Goal: Answer question/provide support

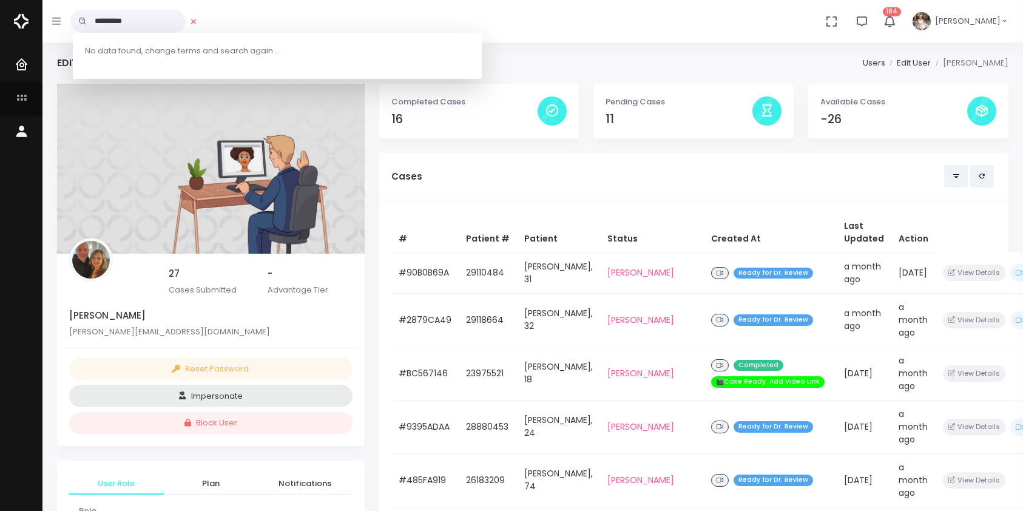
click at [20, 98] on icon "scrollable content" at bounding box center [23, 98] width 17 height 15
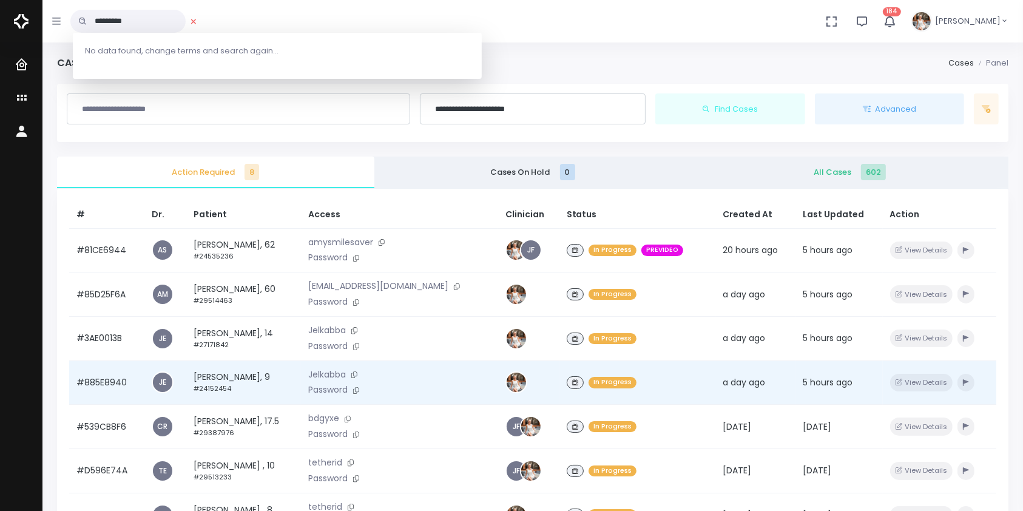
scroll to position [290, 0]
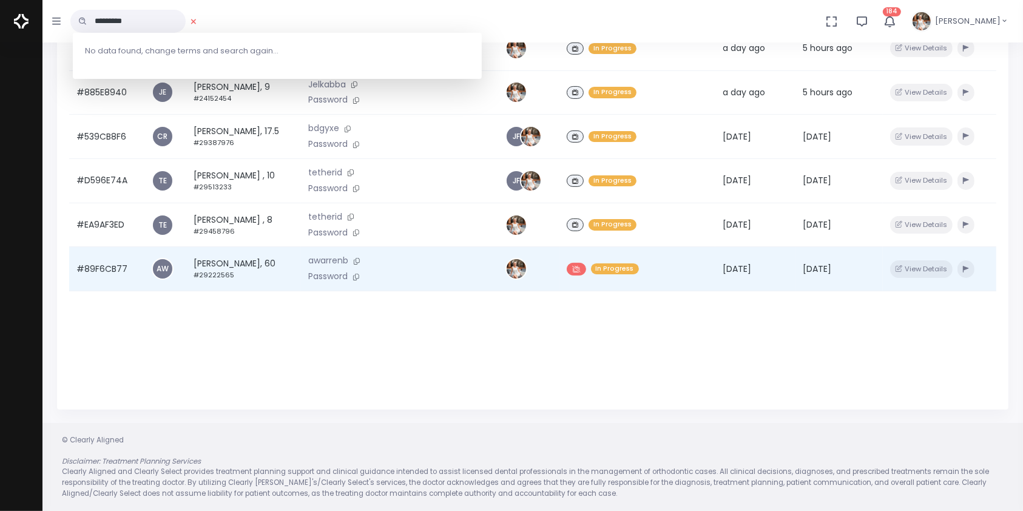
click at [110, 277] on td "#89F6CB77" at bounding box center [106, 269] width 75 height 44
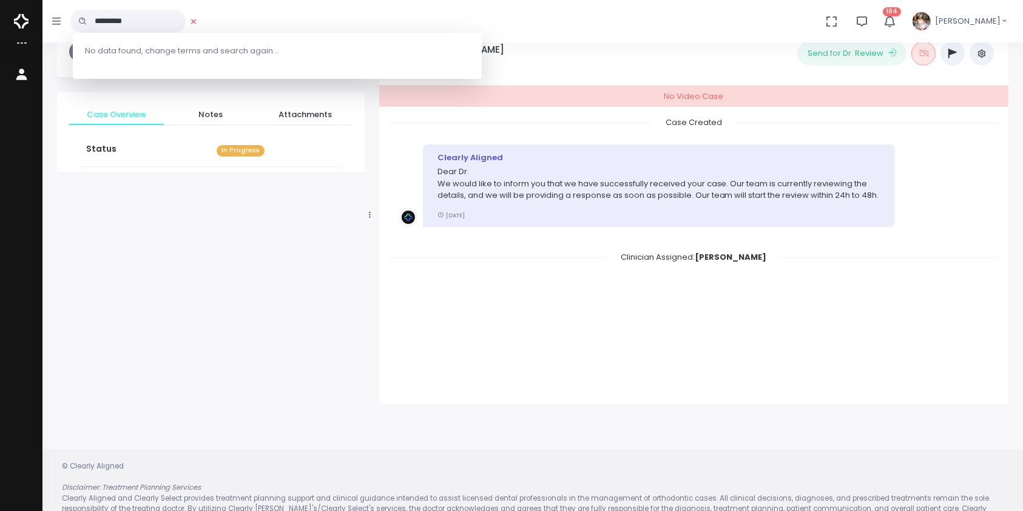
scroll to position [97, 0]
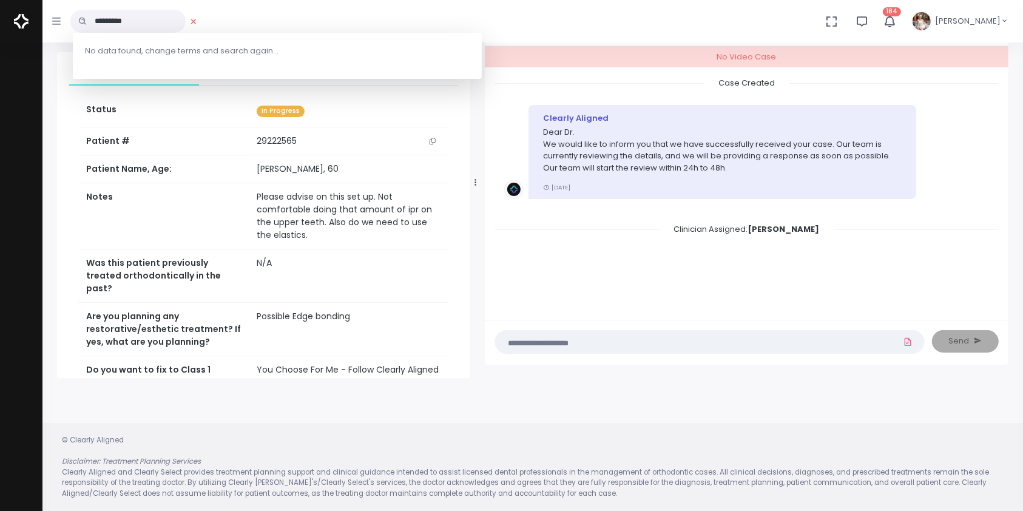
drag, startPoint x: 370, startPoint y: 183, endPoint x: 491, endPoint y: 174, distance: 121.1
click at [479, 174] on div at bounding box center [476, 182] width 6 height 383
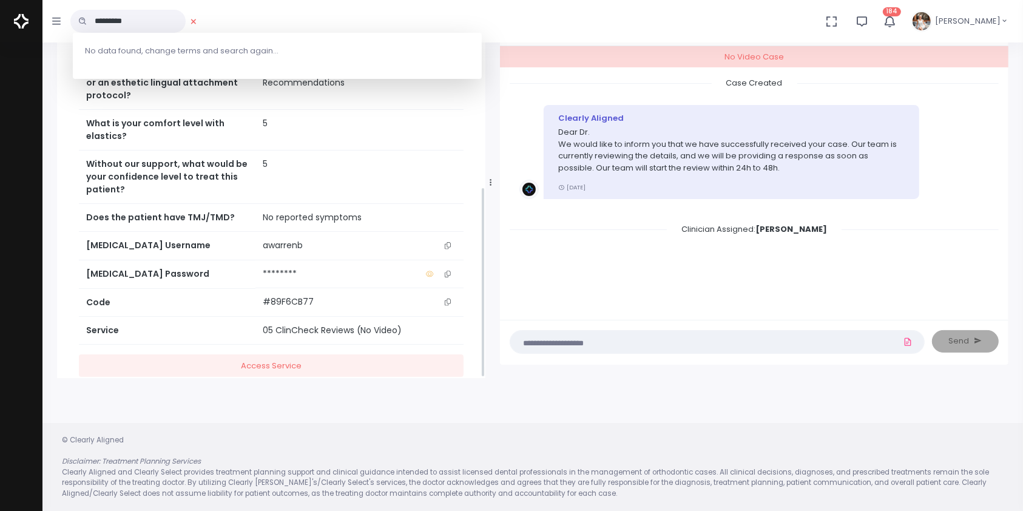
scroll to position [408, 0]
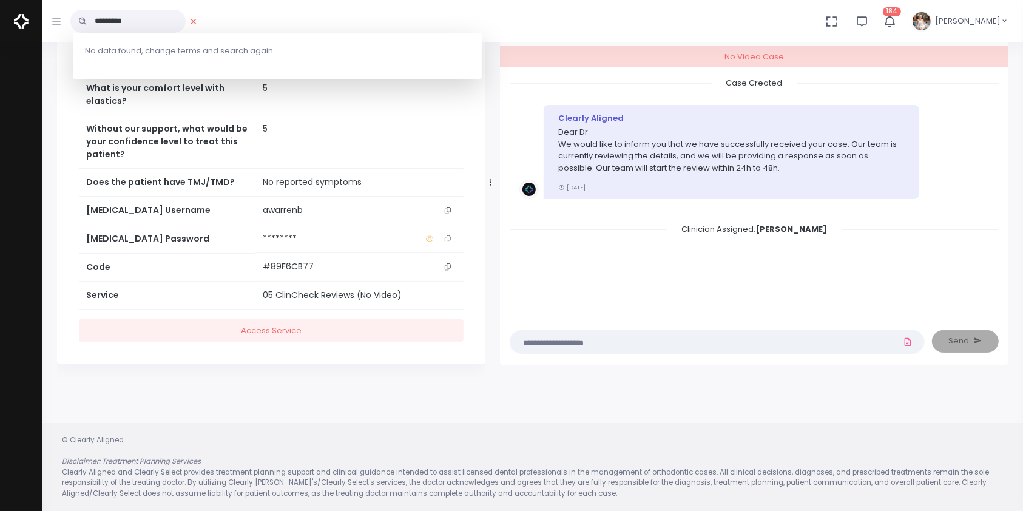
click at [449, 208] on icon "scrollable content" at bounding box center [448, 210] width 6 height 7
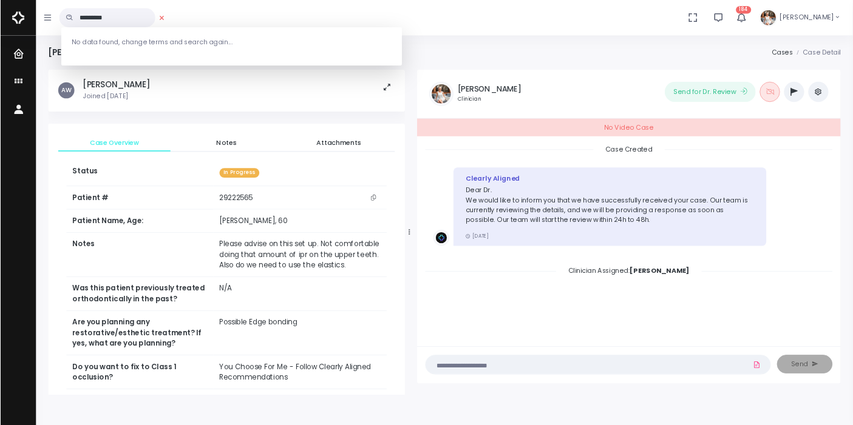
scroll to position [269, 0]
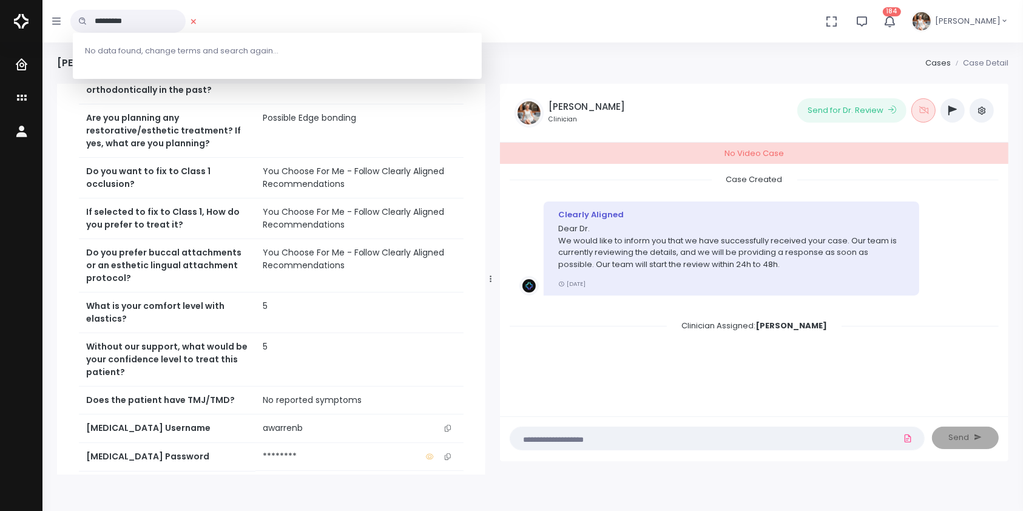
click at [543, 442] on textarea at bounding box center [694, 438] width 352 height 13
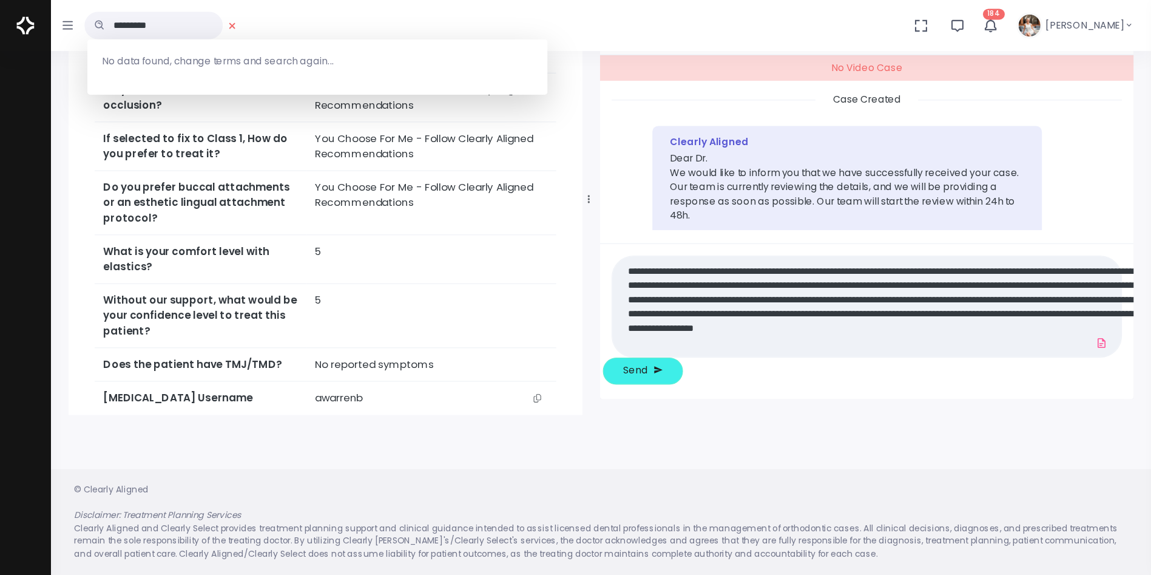
scroll to position [0, 0]
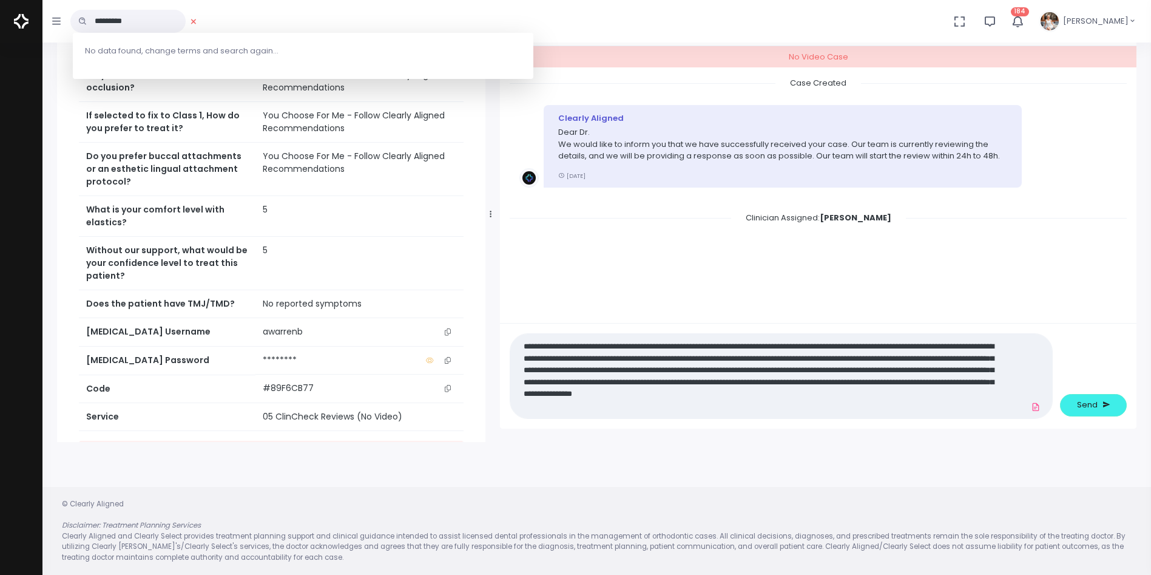
click at [629, 410] on textarea "**********" at bounding box center [758, 376] width 480 height 75
type textarea "**********"
click at [1023, 396] on button "Send" at bounding box center [1093, 405] width 67 height 22
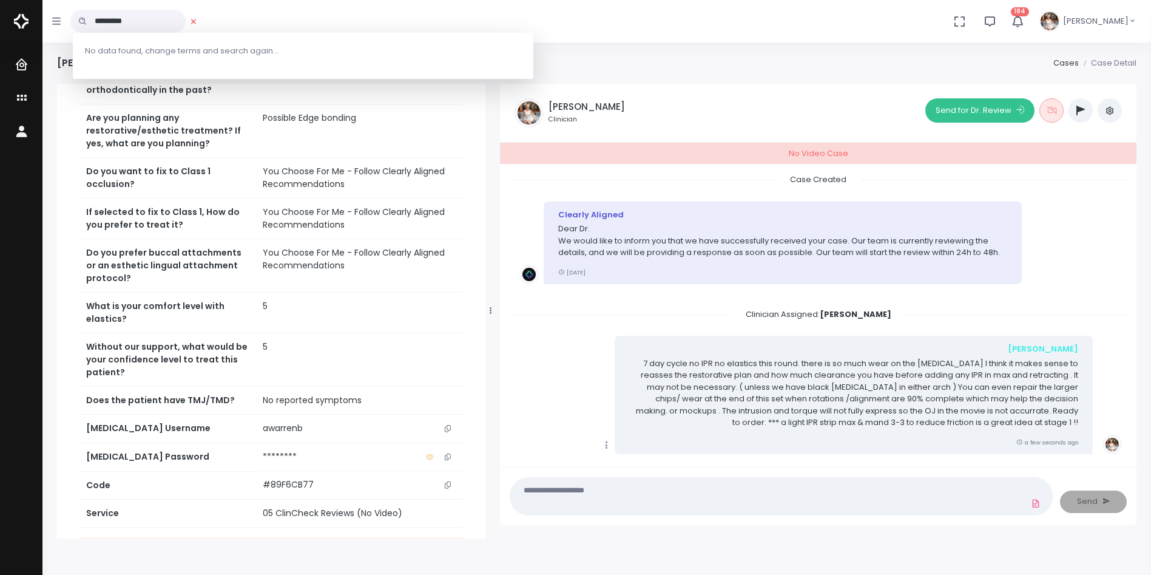
click at [998, 109] on button "Send for Dr. Review" at bounding box center [980, 110] width 109 height 24
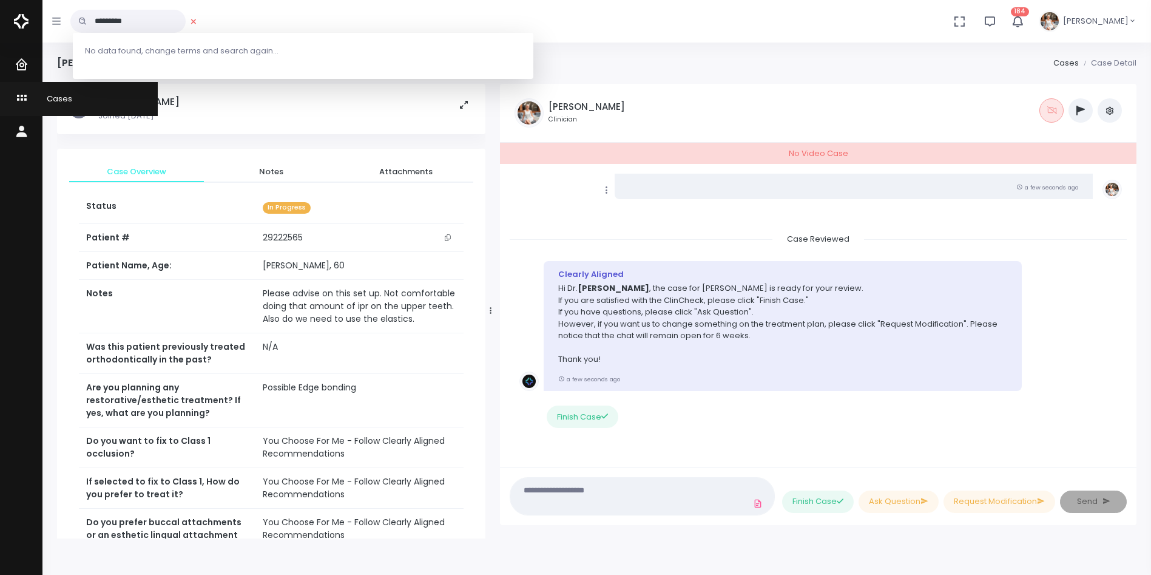
click at [21, 98] on icon "scrollable content" at bounding box center [23, 98] width 17 height 15
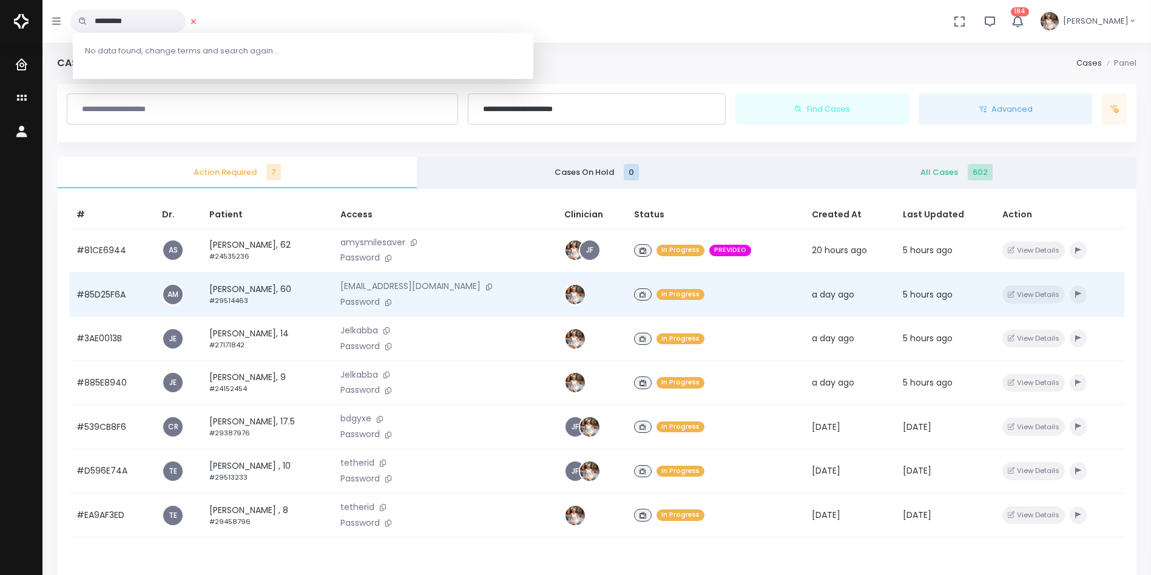
scroll to position [290, 0]
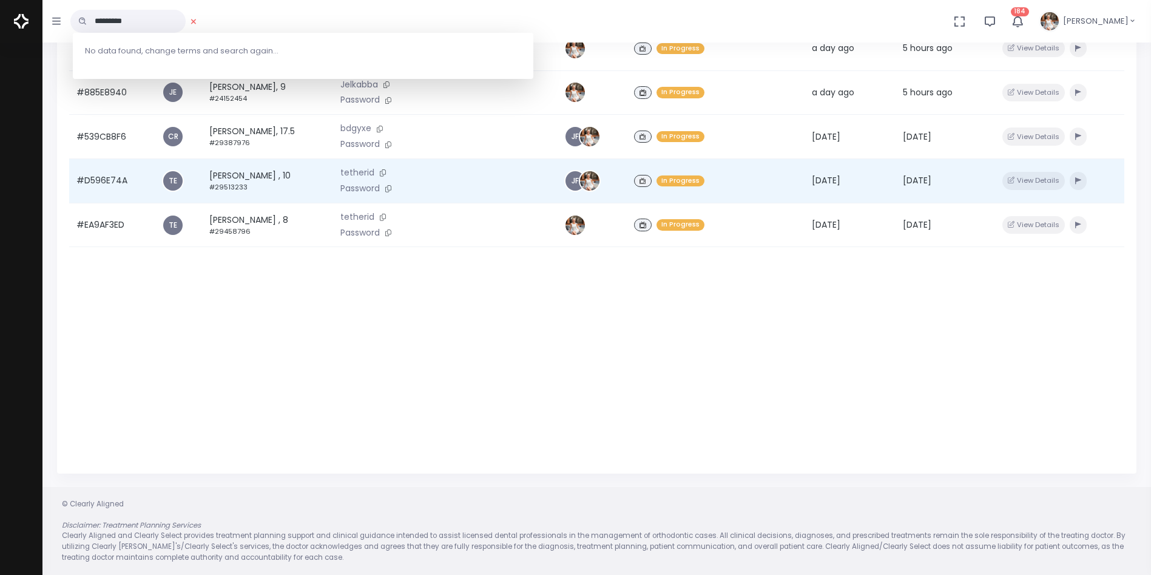
click at [104, 180] on td "#D596E74A" at bounding box center [112, 181] width 86 height 44
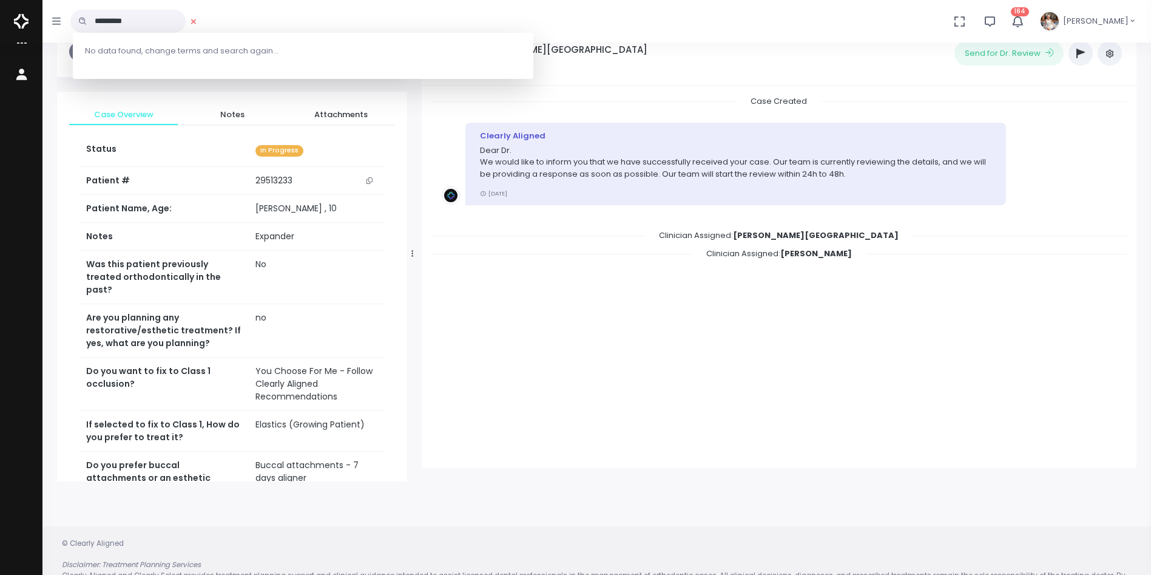
scroll to position [97, 0]
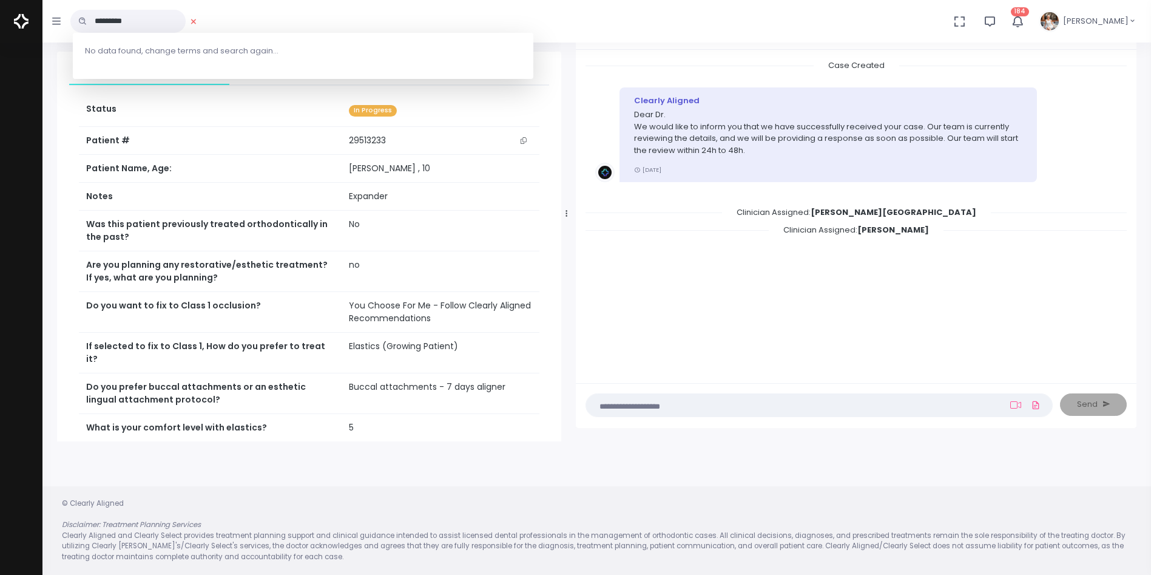
drag, startPoint x: 410, startPoint y: 212, endPoint x: 564, endPoint y: 211, distance: 154.2
click at [564, 211] on div at bounding box center [567, 213] width 6 height 445
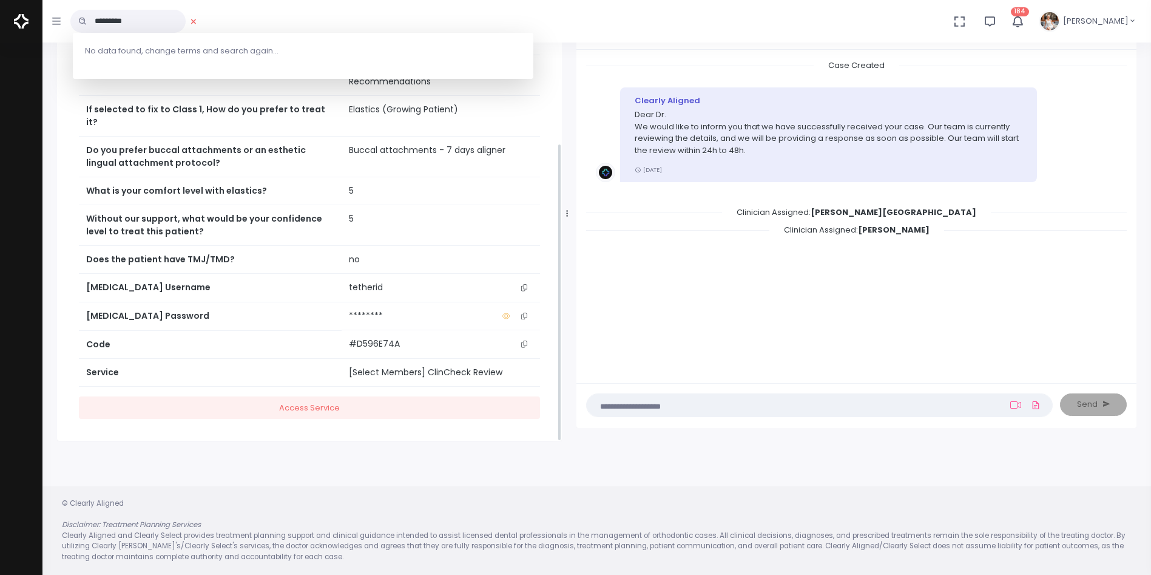
scroll to position [238, 0]
click at [524, 283] on icon "scrollable content" at bounding box center [524, 286] width 6 height 7
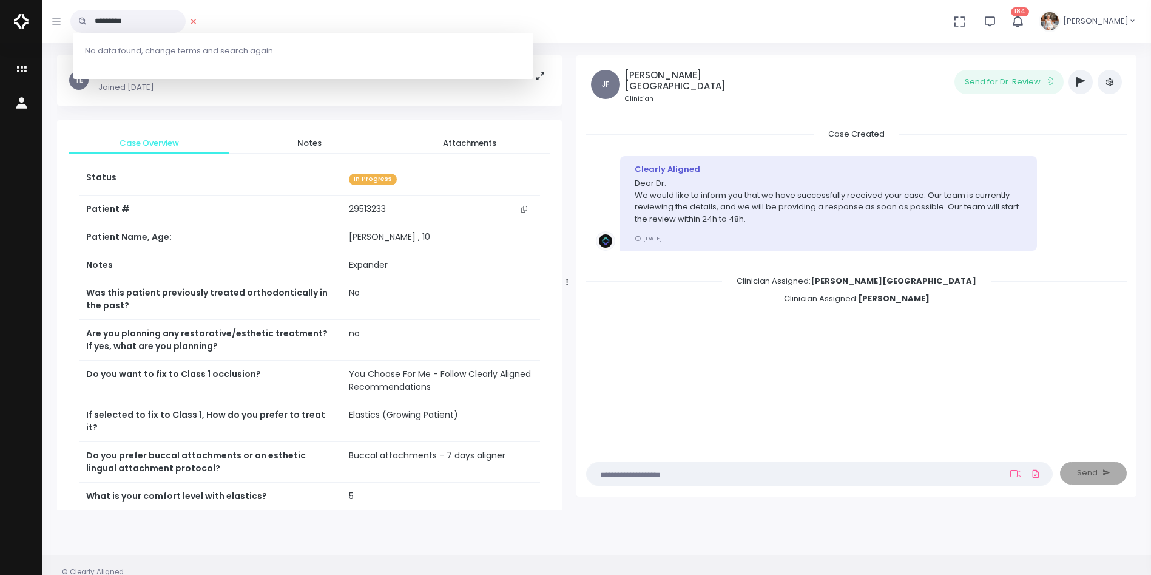
scroll to position [0, 0]
